Goal: Task Accomplishment & Management: Manage account settings

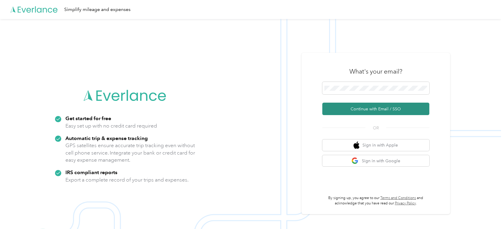
click at [364, 110] on button "Continue with Email / SSO" at bounding box center [375, 109] width 107 height 12
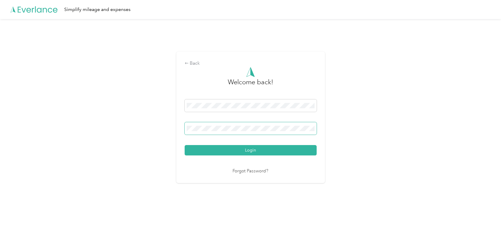
click at [185, 145] on button "Login" at bounding box center [251, 150] width 132 height 10
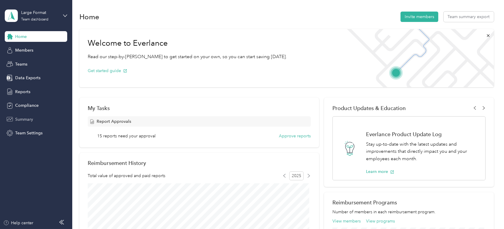
click at [38, 118] on div "Summary" at bounding box center [36, 119] width 62 height 11
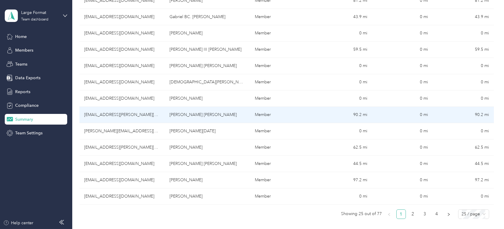
scroll to position [368, 0]
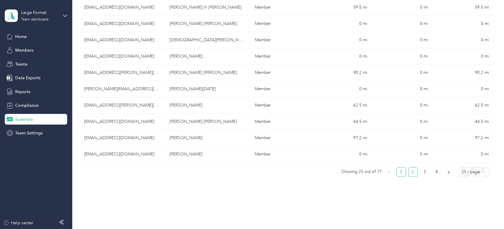
click at [409, 171] on link "2" at bounding box center [412, 172] width 9 height 9
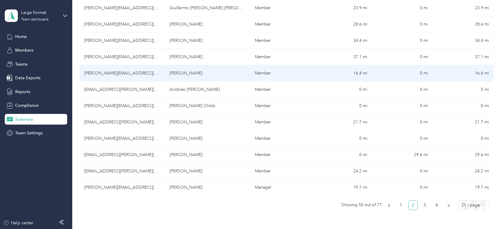
scroll to position [406, 0]
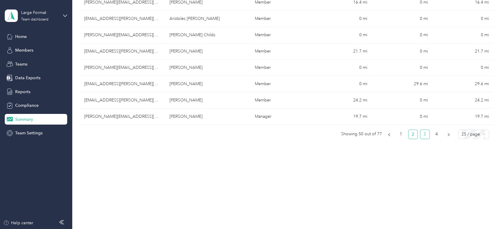
click at [420, 135] on link "3" at bounding box center [424, 134] width 9 height 9
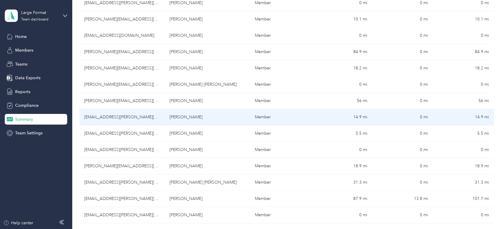
scroll to position [208, 0]
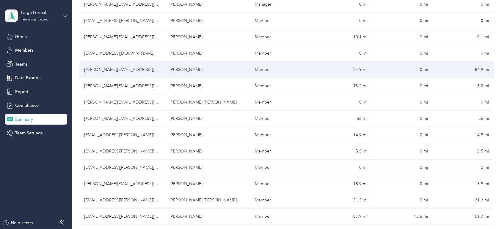
click at [202, 71] on td "[PERSON_NAME]" at bounding box center [207, 70] width 85 height 16
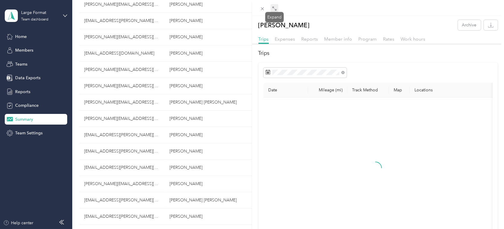
click at [274, 9] on icon at bounding box center [274, 8] width 5 height 5
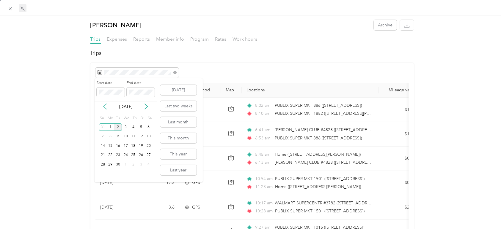
click at [105, 106] on icon at bounding box center [105, 107] width 6 height 6
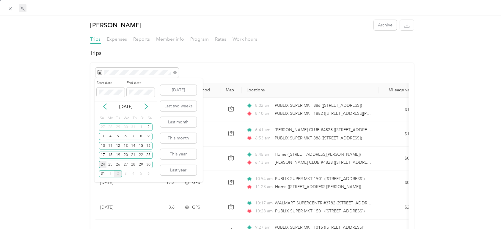
click at [103, 166] on div "24" at bounding box center [103, 164] width 8 height 7
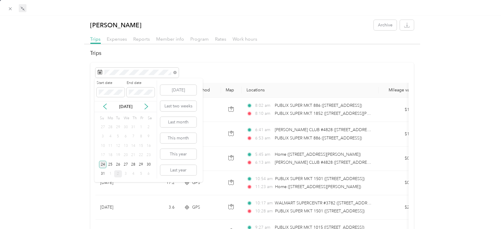
click at [103, 166] on div "24" at bounding box center [103, 164] width 8 height 7
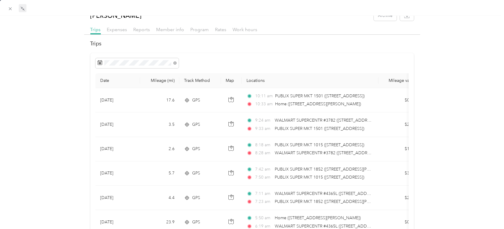
scroll to position [2, 0]
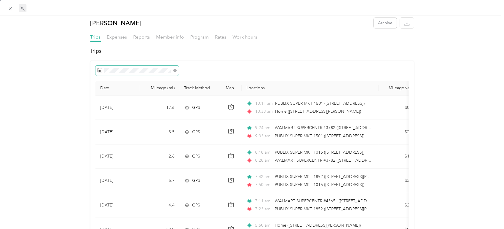
click at [138, 73] on span at bounding box center [136, 71] width 83 height 10
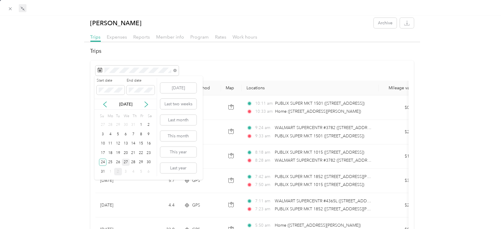
click at [125, 160] on div "27" at bounding box center [126, 162] width 8 height 7
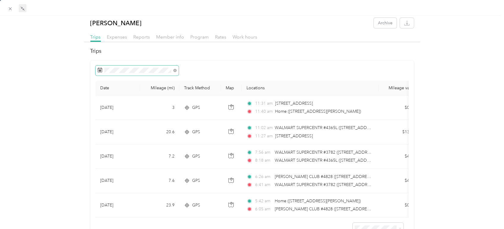
click at [152, 66] on span at bounding box center [136, 71] width 83 height 10
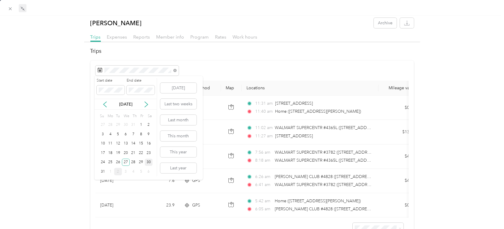
click at [149, 163] on div "30" at bounding box center [149, 162] width 8 height 7
click at [149, 164] on div "30" at bounding box center [149, 162] width 8 height 7
click at [105, 171] on div "31" at bounding box center [103, 171] width 8 height 7
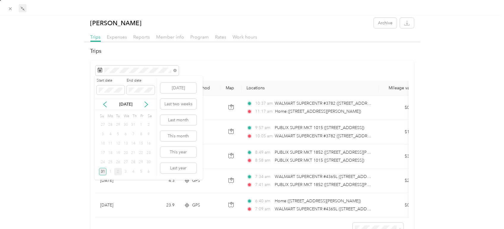
click at [105, 171] on div "31" at bounding box center [103, 171] width 8 height 7
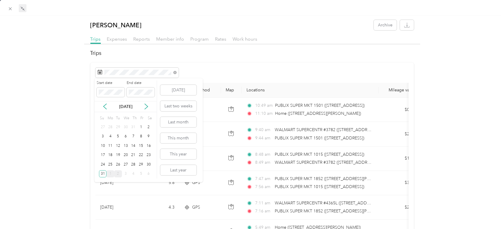
click at [109, 176] on div "1" at bounding box center [110, 174] width 8 height 7
click at [109, 176] on div "Start date End date [DATE] Su Mo Tu We Th Fr Sa 31 1 2 3 4 5 6 7 8 9 10 11 12 1…" at bounding box center [125, 130] width 62 height 104
click at [108, 129] on div "1" at bounding box center [110, 127] width 8 height 7
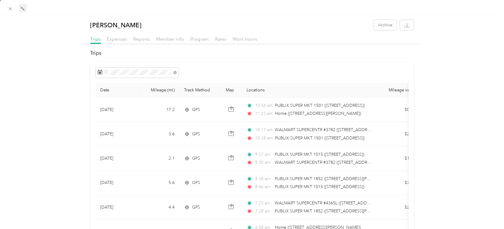
click at [5, 9] on div at bounding box center [252, 8] width 504 height 16
click at [8, 7] on icon at bounding box center [10, 8] width 5 height 5
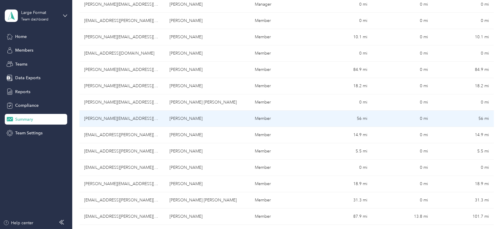
scroll to position [373, 0]
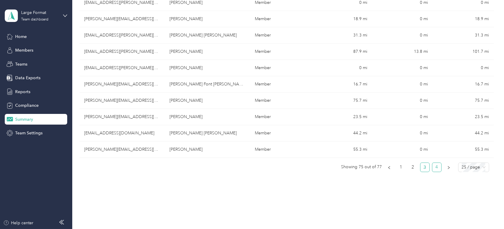
click at [437, 168] on link "4" at bounding box center [436, 167] width 9 height 9
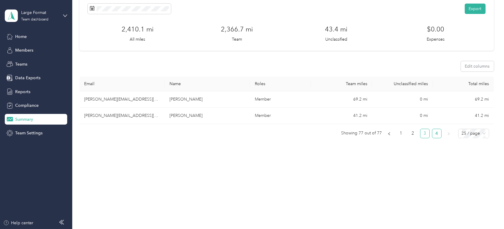
click at [423, 133] on link "3" at bounding box center [424, 133] width 9 height 9
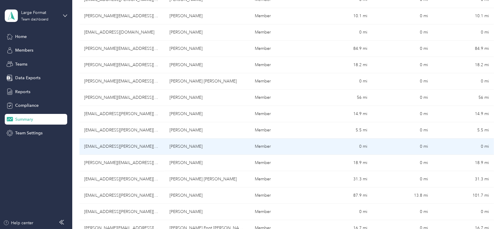
scroll to position [406, 0]
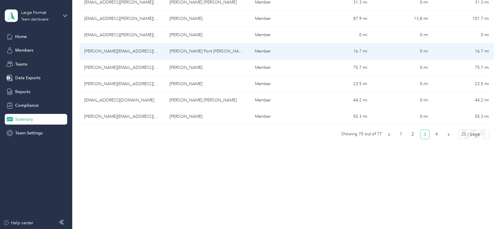
click at [222, 54] on td "[PERSON_NAME] Font [PERSON_NAME]" at bounding box center [207, 51] width 85 height 16
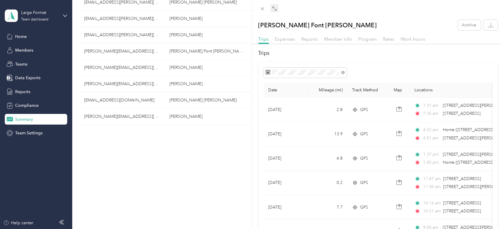
click at [276, 7] on icon at bounding box center [274, 8] width 5 height 5
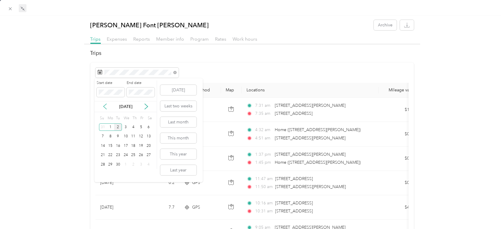
click at [105, 107] on icon at bounding box center [104, 106] width 3 height 5
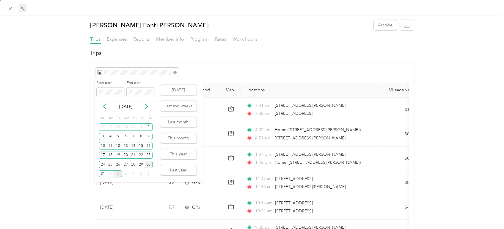
click at [149, 163] on div "30" at bounding box center [149, 164] width 8 height 7
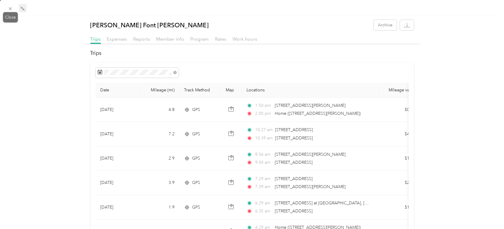
click at [7, 8] on span at bounding box center [10, 8] width 8 height 8
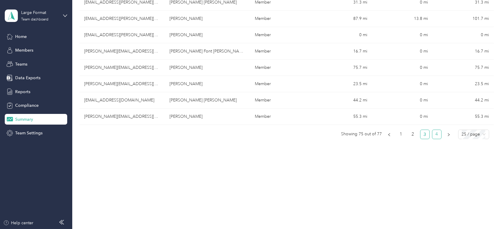
click at [436, 134] on link "4" at bounding box center [436, 134] width 9 height 9
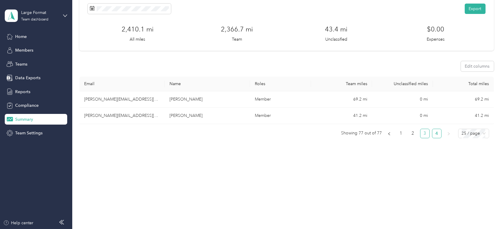
click at [421, 135] on link "3" at bounding box center [424, 133] width 9 height 9
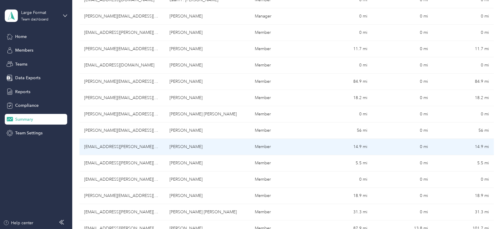
scroll to position [229, 0]
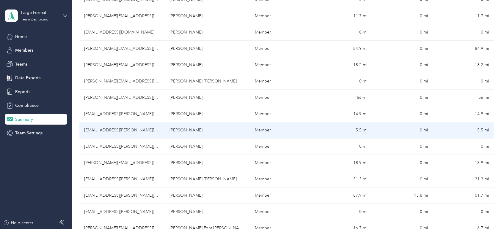
click at [234, 133] on td "[PERSON_NAME]" at bounding box center [207, 130] width 85 height 16
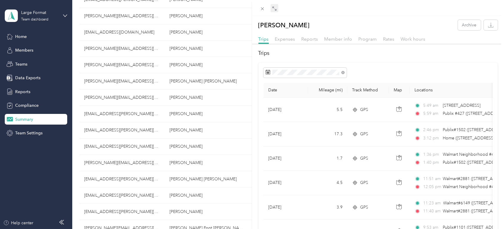
click at [274, 11] on div "Expand" at bounding box center [274, 14] width 18 height 10
click at [276, 5] on span at bounding box center [274, 8] width 8 height 8
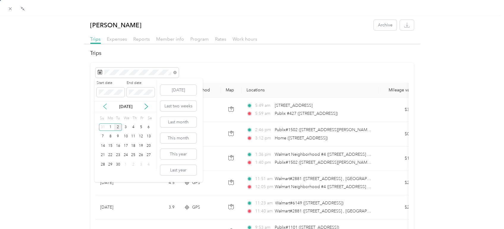
click at [103, 104] on icon at bounding box center [105, 107] width 6 height 6
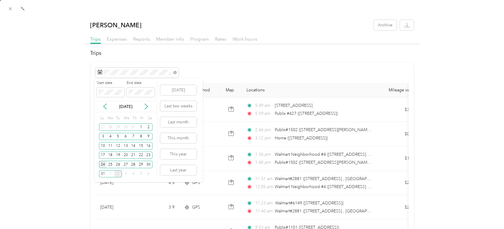
click at [104, 164] on div "24" at bounding box center [103, 164] width 8 height 7
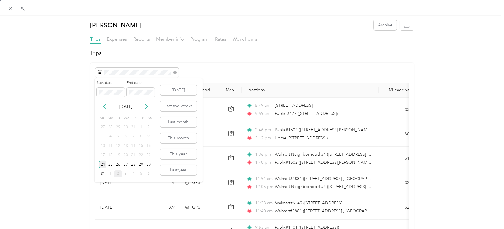
click at [104, 164] on div "24" at bounding box center [103, 164] width 8 height 7
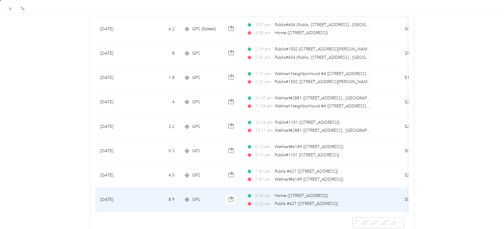
scroll to position [66, 0]
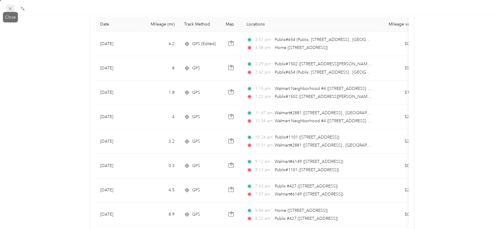
click at [9, 8] on icon at bounding box center [10, 8] width 5 height 5
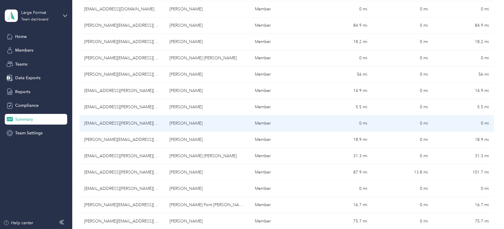
scroll to position [361, 0]
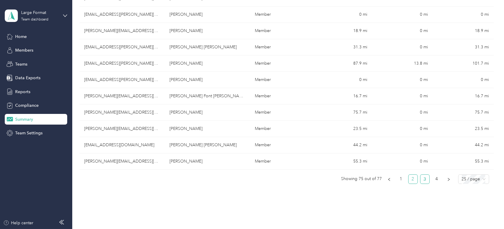
click at [412, 178] on link "2" at bounding box center [412, 179] width 9 height 9
click at [410, 181] on link "2" at bounding box center [412, 179] width 9 height 9
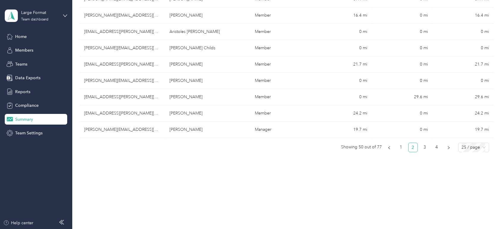
scroll to position [394, 0]
click at [401, 145] on link "1" at bounding box center [400, 146] width 9 height 9
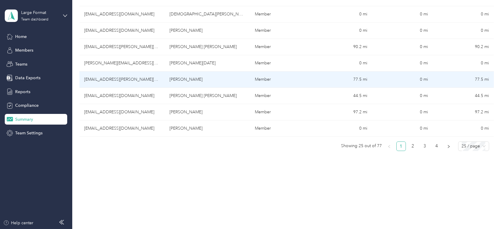
click at [213, 81] on td "[PERSON_NAME]" at bounding box center [207, 80] width 85 height 16
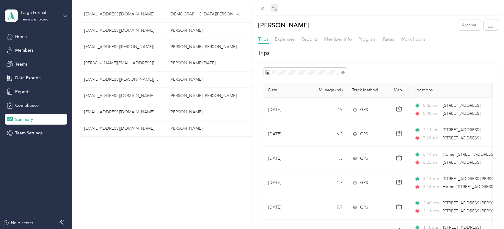
click at [277, 9] on span at bounding box center [274, 8] width 8 height 8
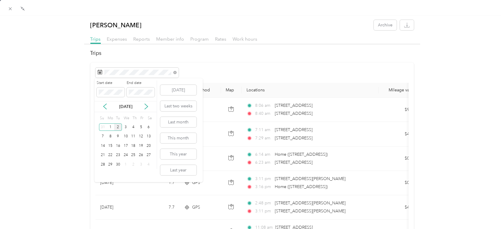
click at [108, 108] on div "[DATE]" at bounding box center [125, 107] width 62 height 6
click at [106, 107] on icon at bounding box center [105, 107] width 6 height 6
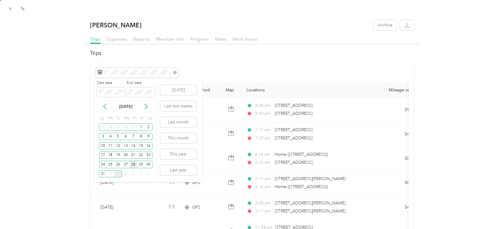
click at [134, 163] on div "28" at bounding box center [134, 164] width 8 height 7
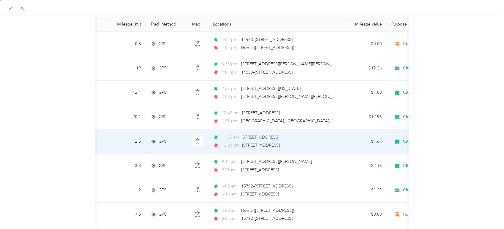
scroll to position [0, 56]
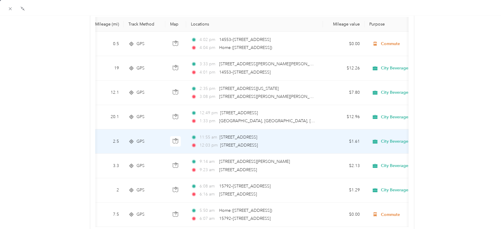
drag, startPoint x: 344, startPoint y: 144, endPoint x: 367, endPoint y: 144, distance: 22.9
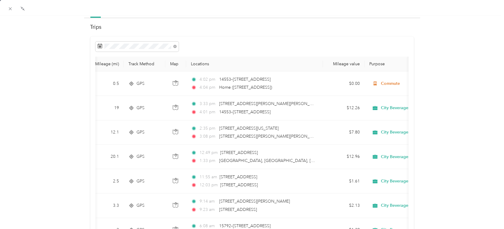
scroll to position [0, 0]
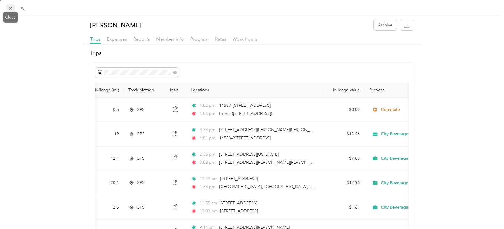
click at [12, 8] on icon at bounding box center [10, 8] width 5 height 5
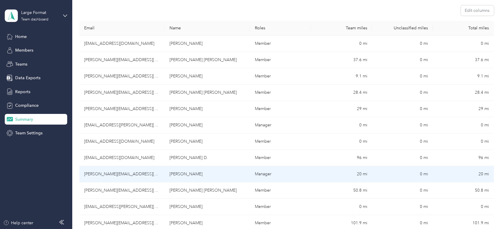
scroll to position [31, 0]
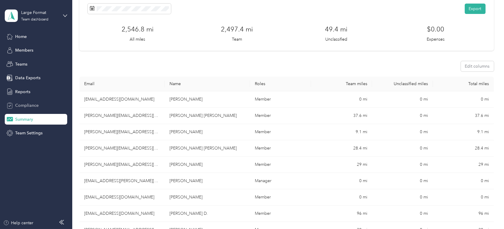
click at [23, 104] on span "Compliance" at bounding box center [26, 106] width 23 height 6
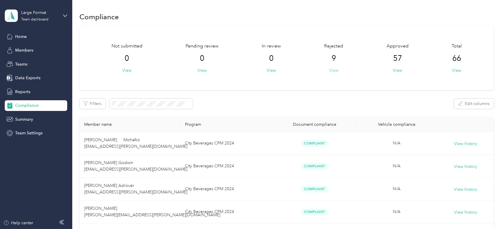
click at [330, 71] on button "View" at bounding box center [333, 70] width 9 height 6
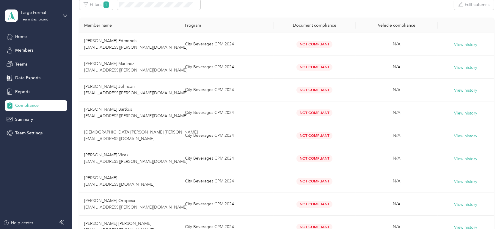
scroll to position [24, 0]
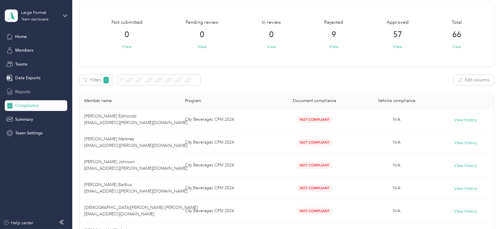
click at [26, 88] on div "Reports" at bounding box center [36, 91] width 62 height 11
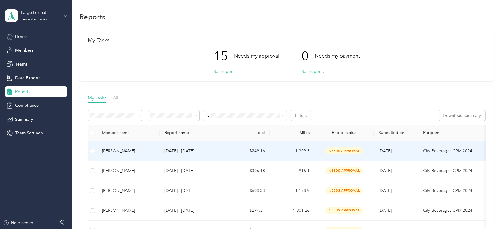
click at [127, 152] on div "[PERSON_NAME]" at bounding box center [128, 151] width 53 height 7
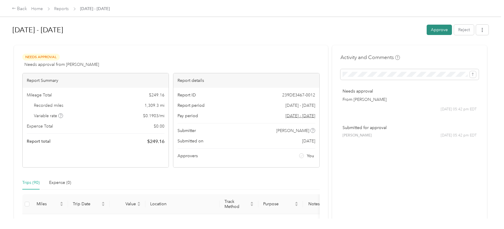
click at [433, 27] on button "Approve" at bounding box center [438, 30] width 25 height 10
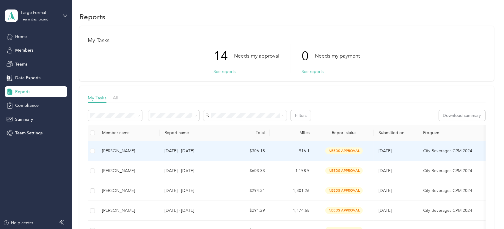
click at [174, 148] on p "[DATE] - [DATE]" at bounding box center [192, 151] width 56 height 7
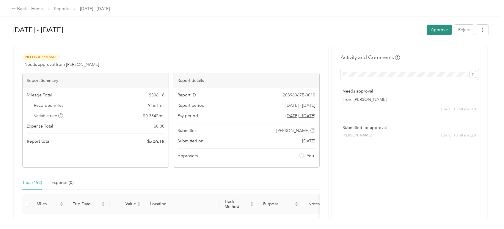
click at [432, 27] on button "Approve" at bounding box center [438, 30] width 25 height 10
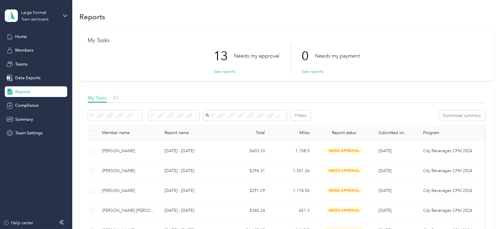
scroll to position [33, 0]
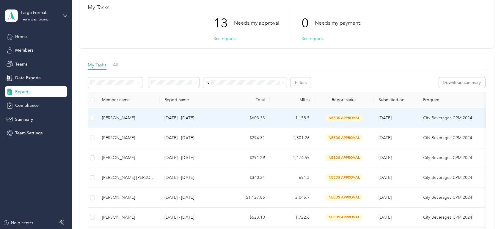
click at [153, 116] on div "[PERSON_NAME]" at bounding box center [128, 118] width 53 height 7
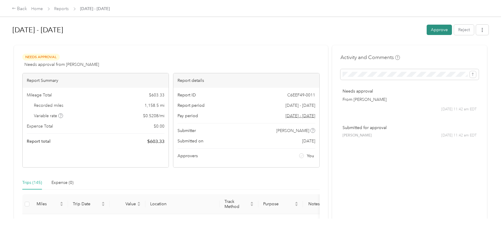
click at [436, 32] on button "Approve" at bounding box center [438, 30] width 25 height 10
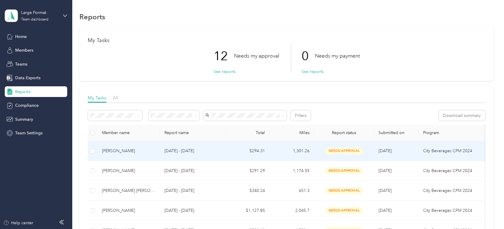
click at [213, 153] on p "[DATE] - [DATE]" at bounding box center [192, 151] width 56 height 7
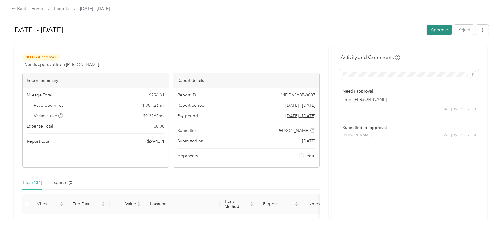
click at [435, 30] on button "Approve" at bounding box center [438, 30] width 25 height 10
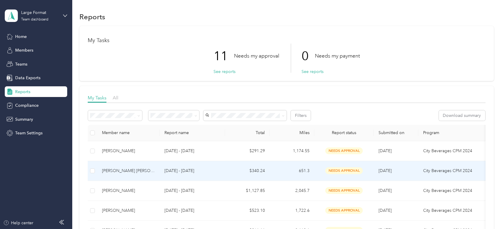
click at [169, 173] on p "[DATE] - [DATE]" at bounding box center [192, 171] width 56 height 7
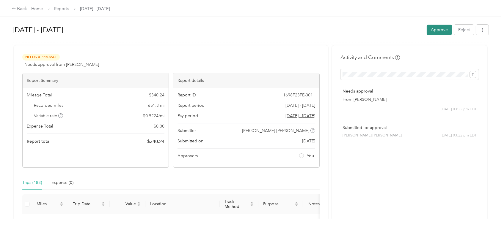
click at [430, 31] on button "Approve" at bounding box center [438, 30] width 25 height 10
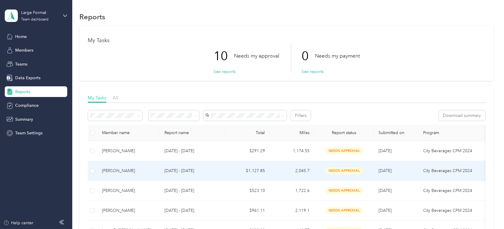
click at [201, 173] on p "[DATE] - [DATE]" at bounding box center [192, 171] width 56 height 7
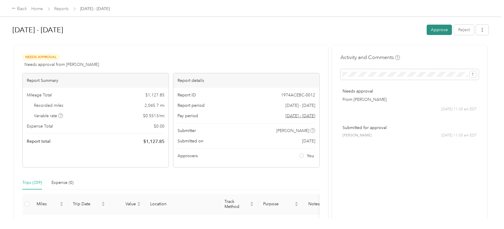
click at [432, 31] on button "Approve" at bounding box center [438, 30] width 25 height 10
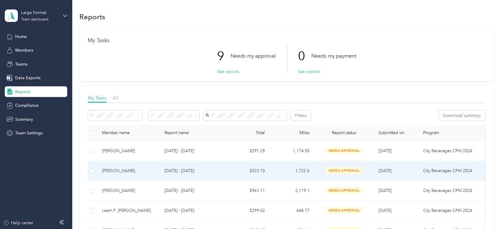
click at [277, 175] on td "1,722.6" at bounding box center [291, 171] width 45 height 20
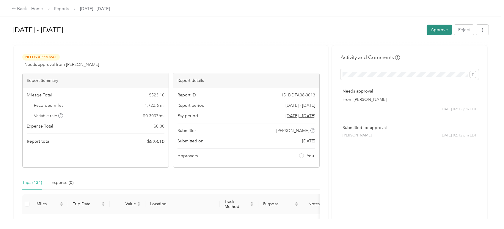
click at [435, 29] on button "Approve" at bounding box center [438, 30] width 25 height 10
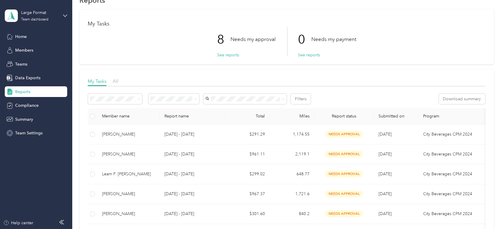
scroll to position [33, 0]
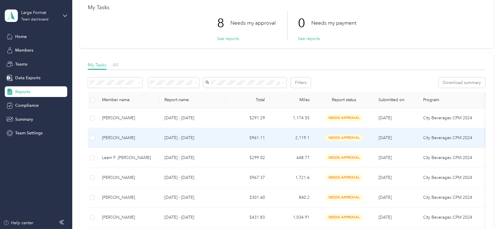
click at [181, 143] on td "[DATE] - [DATE]" at bounding box center [192, 138] width 65 height 20
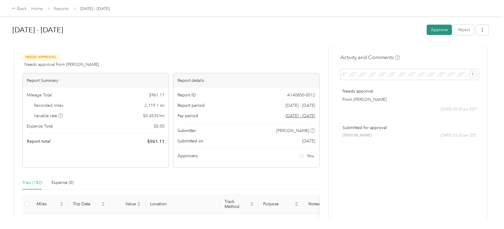
click at [428, 31] on button "Approve" at bounding box center [438, 30] width 25 height 10
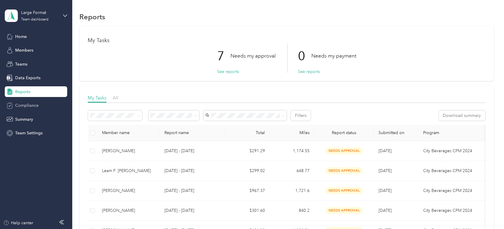
click at [23, 104] on span "Compliance" at bounding box center [26, 106] width 23 height 6
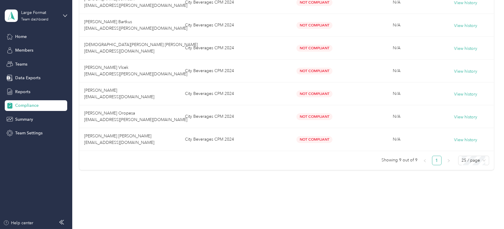
scroll to position [189, 0]
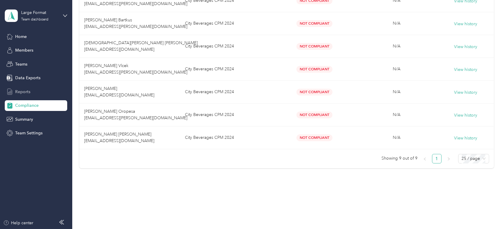
click at [23, 93] on span "Reports" at bounding box center [22, 92] width 15 height 6
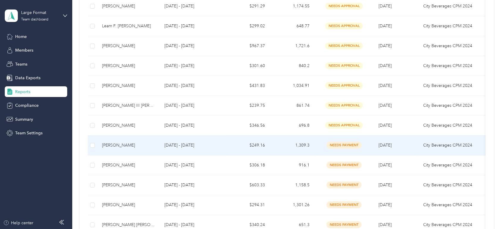
scroll to position [57, 0]
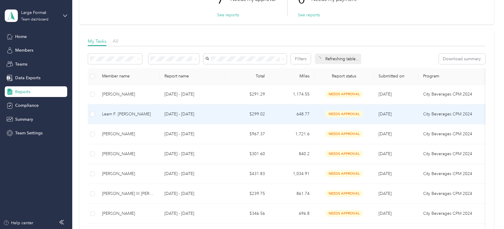
click at [304, 114] on td "648.77" at bounding box center [291, 115] width 45 height 20
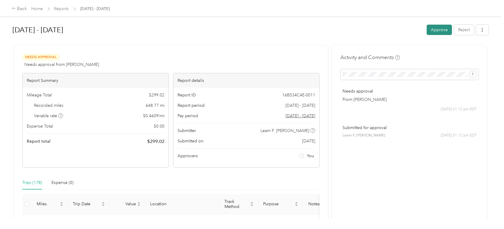
click at [430, 29] on button "Approve" at bounding box center [438, 30] width 25 height 10
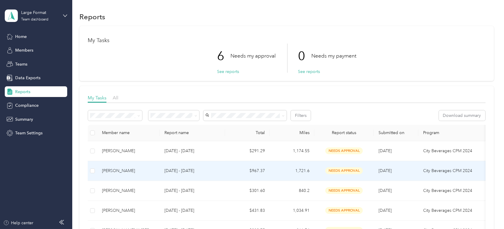
click at [143, 163] on td "[PERSON_NAME]" at bounding box center [128, 171] width 62 height 20
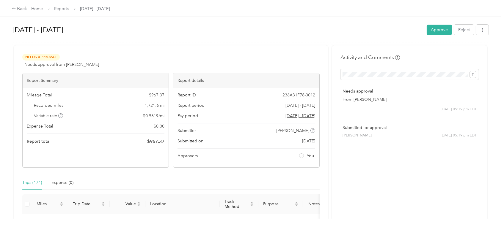
click at [433, 32] on button "Approve" at bounding box center [438, 30] width 25 height 10
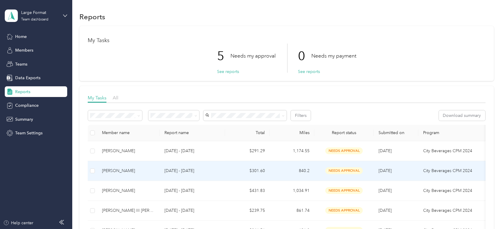
click at [248, 174] on td "$301.60" at bounding box center [247, 171] width 45 height 20
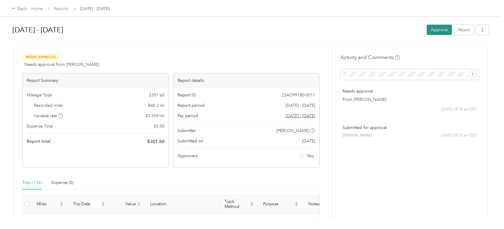
click at [434, 32] on button "Approve" at bounding box center [438, 30] width 25 height 10
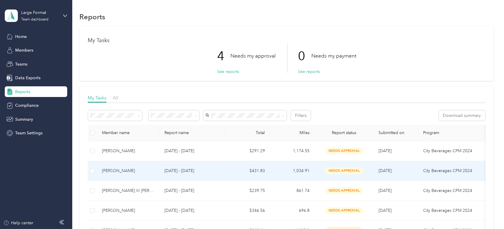
click at [154, 178] on td "[PERSON_NAME]" at bounding box center [128, 171] width 62 height 20
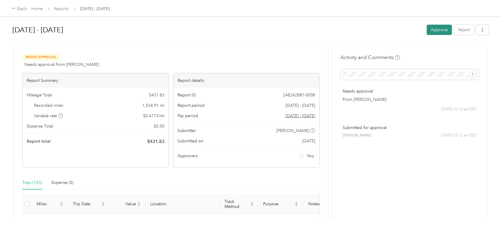
click at [437, 28] on button "Approve" at bounding box center [438, 30] width 25 height 10
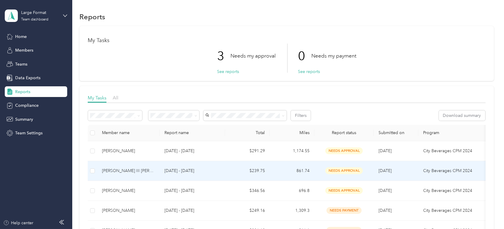
click at [189, 175] on td "[DATE] - [DATE]" at bounding box center [192, 171] width 65 height 20
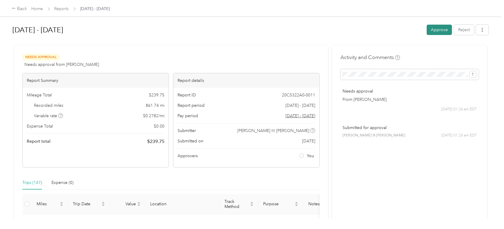
click at [432, 33] on button "Approve" at bounding box center [438, 30] width 25 height 10
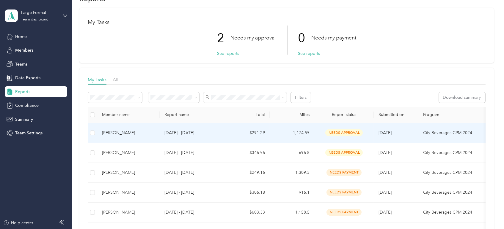
scroll to position [33, 0]
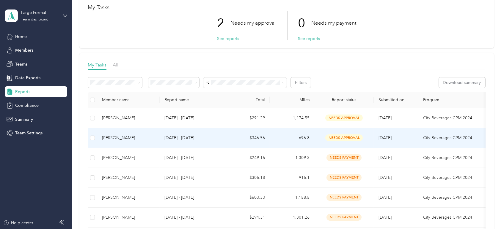
click at [141, 139] on div "[PERSON_NAME]" at bounding box center [128, 138] width 53 height 7
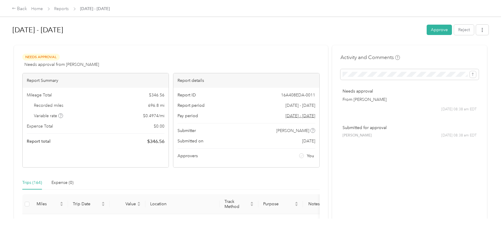
click at [437, 33] on button "Approve" at bounding box center [438, 30] width 25 height 10
